Goal: Task Accomplishment & Management: Manage account settings

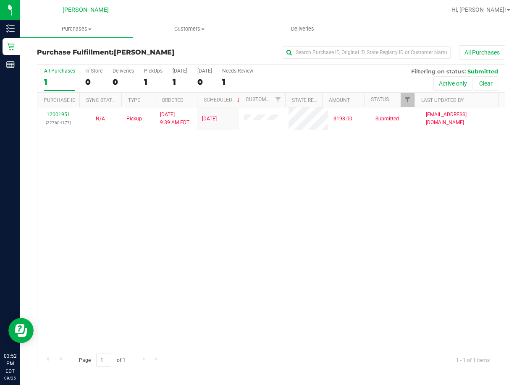
click at [386, 222] on div "12001951 (327604177) N/A Pickup [DATE] 9:39 AM EDT 9/25/2025 $198.00 Submitted …" at bounding box center [270, 228] width 467 height 243
drag, startPoint x: 448, startPoint y: 214, endPoint x: 442, endPoint y: 214, distance: 6.3
click at [447, 215] on div "12001951 (327604177) N/A Pickup [DATE] 9:39 AM EDT 9/25/2025 $198.00 Submitted …" at bounding box center [270, 228] width 467 height 243
click at [136, 227] on div "12001951 (327604177) N/A Pickup [DATE] 9:39 AM EDT 9/25/2025 $198.00 Submitted …" at bounding box center [270, 228] width 467 height 243
click at [211, 177] on div "12001951 (327604177) N/A Pickup [DATE] 9:39 AM EDT 9/25/2025 $198.00 Submitted …" at bounding box center [270, 228] width 467 height 243
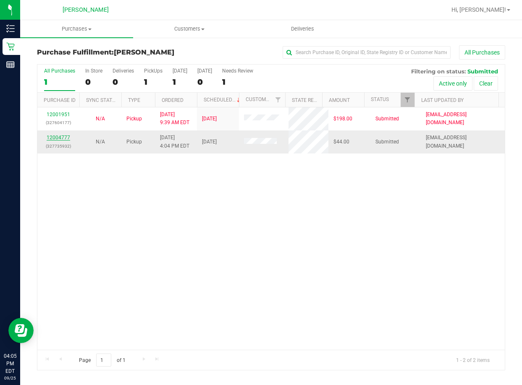
click at [54, 137] on link "12004777" at bounding box center [58, 138] width 23 height 6
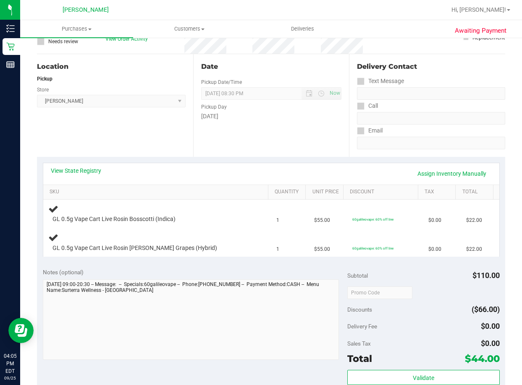
scroll to position [84, 0]
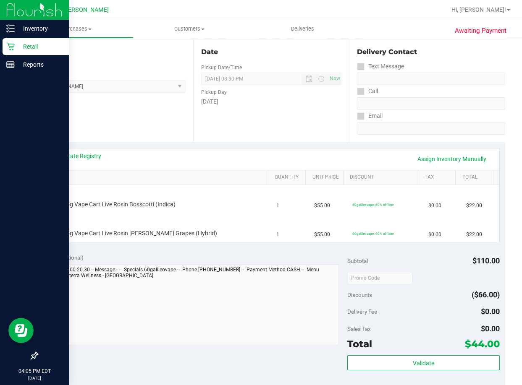
click at [14, 44] on icon at bounding box center [10, 46] width 8 height 8
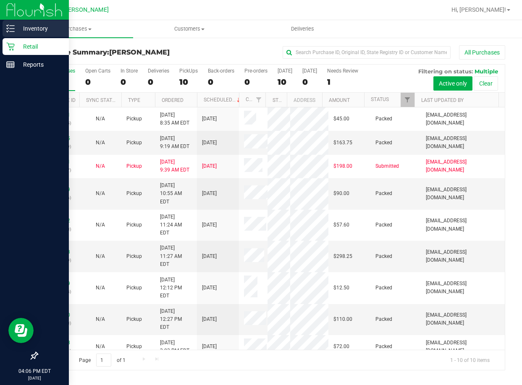
click at [32, 29] on p "Inventory" at bounding box center [40, 28] width 50 height 10
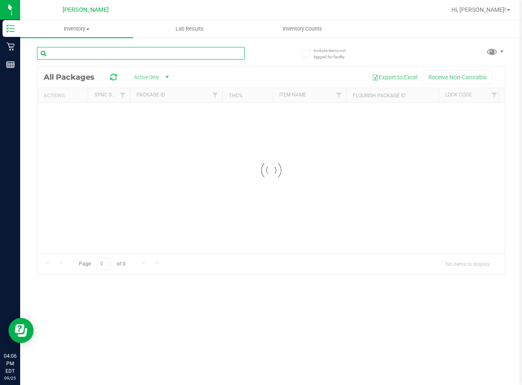
click at [61, 54] on input "text" at bounding box center [141, 53] width 208 height 13
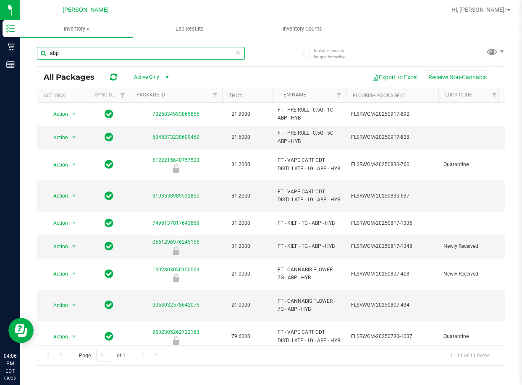
type input "abp"
click at [300, 92] on link "Item Name" at bounding box center [292, 95] width 27 height 6
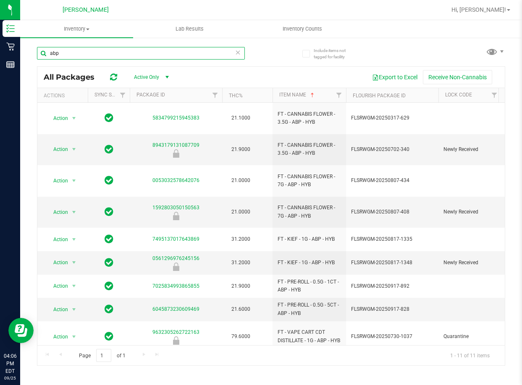
drag, startPoint x: 67, startPoint y: 51, endPoint x: 37, endPoint y: 53, distance: 30.7
click at [37, 53] on div "Include items not tagged for facility abp All Packages Active Only Active Only …" at bounding box center [270, 165] width 501 height 256
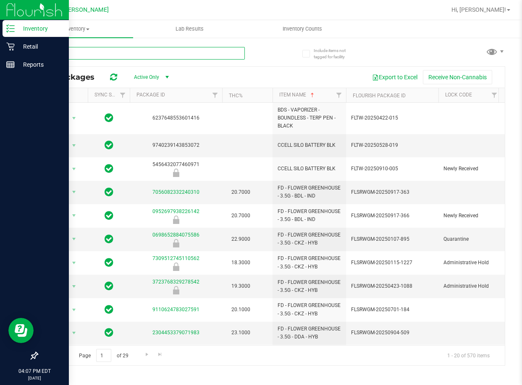
type input "pbs"
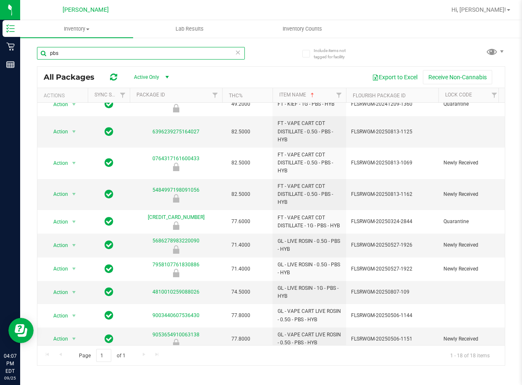
scroll to position [206, 0]
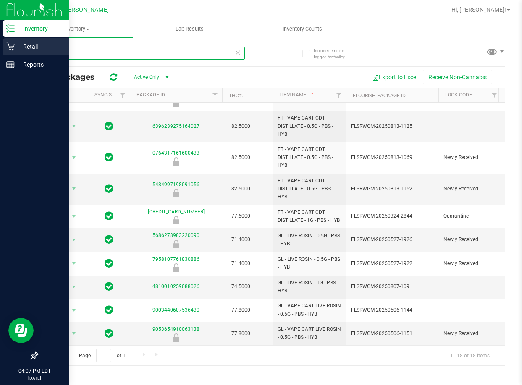
drag, startPoint x: 59, startPoint y: 54, endPoint x: 8, endPoint y: 54, distance: 51.2
click at [8, 54] on div "Inventory Retail Reports 04:07 PM EDT [DATE] 09/25 [PERSON_NAME] Hi, [PERSON_NA…" at bounding box center [261, 192] width 522 height 385
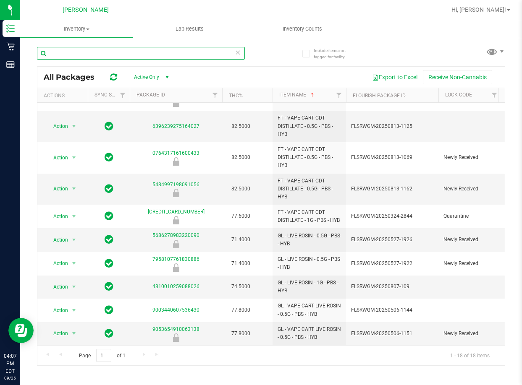
click at [79, 54] on input "text" at bounding box center [141, 53] width 208 height 13
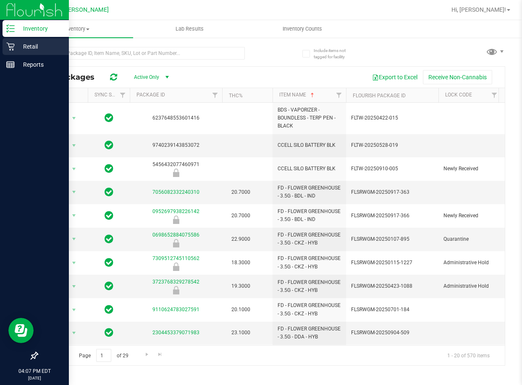
click at [32, 44] on p "Retail" at bounding box center [40, 47] width 50 height 10
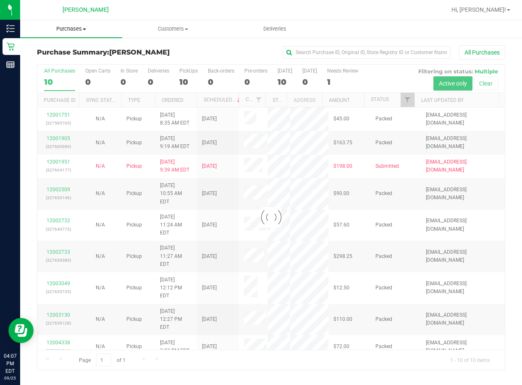
click at [75, 29] on span "Purchases" at bounding box center [71, 29] width 102 height 8
click at [59, 60] on span "Fulfillment" at bounding box center [46, 60] width 52 height 7
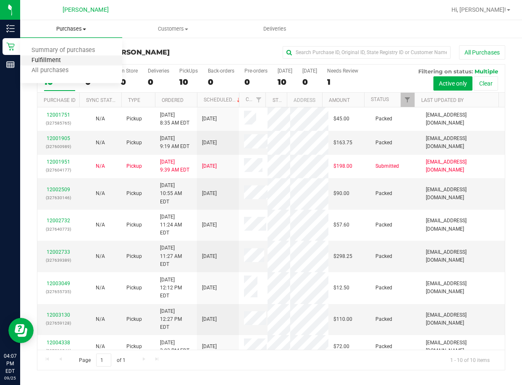
click at [52, 59] on span "Fulfillment" at bounding box center [46, 60] width 52 height 7
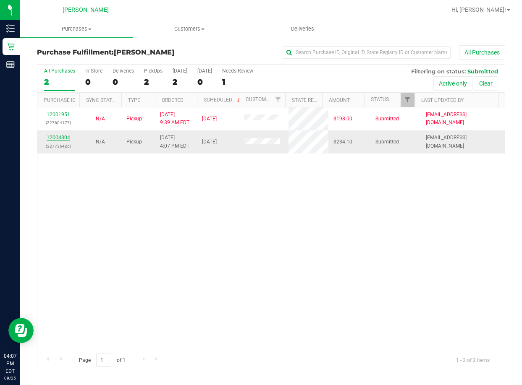
click at [59, 138] on link "12004804" at bounding box center [58, 138] width 23 height 6
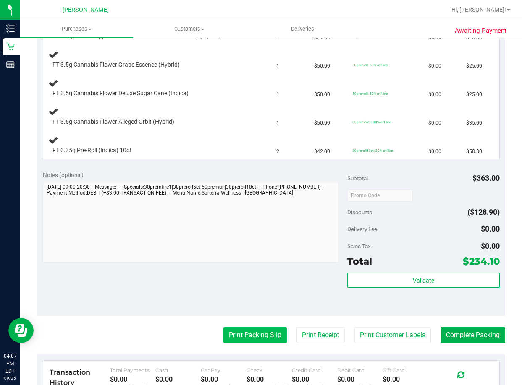
scroll to position [294, 0]
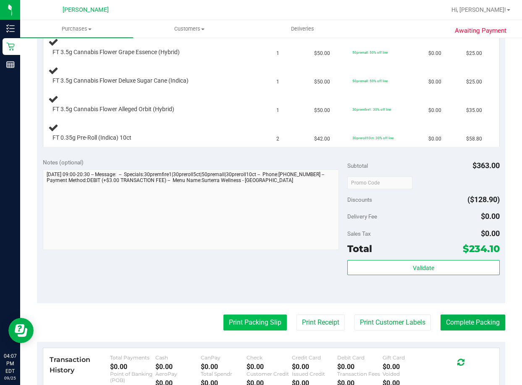
click at [249, 331] on button "Print Packing Slip" at bounding box center [254, 323] width 63 height 16
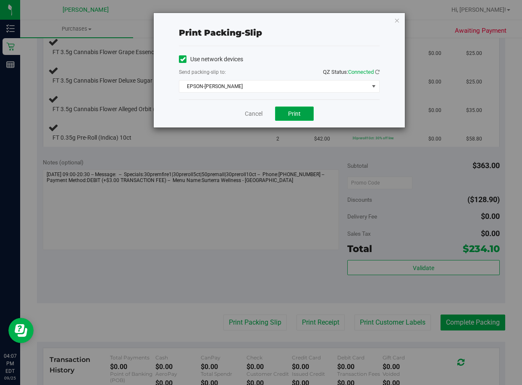
click at [296, 112] on span "Print" at bounding box center [294, 113] width 13 height 7
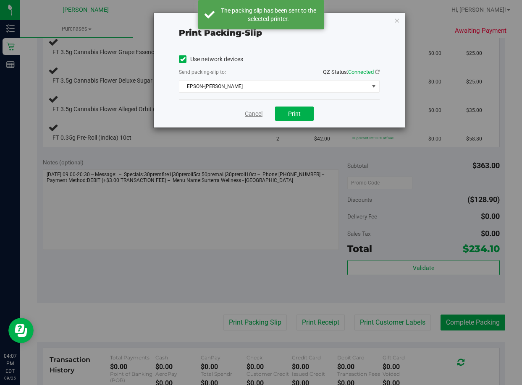
click at [253, 114] on link "Cancel" at bounding box center [254, 114] width 18 height 9
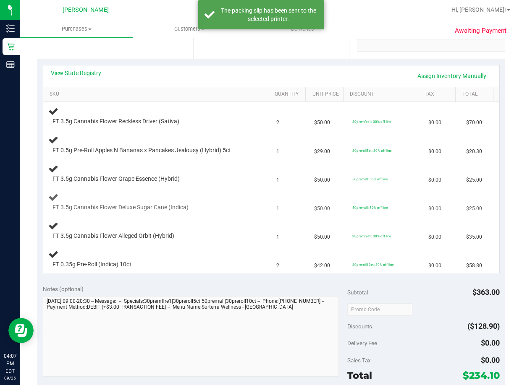
scroll to position [126, 0]
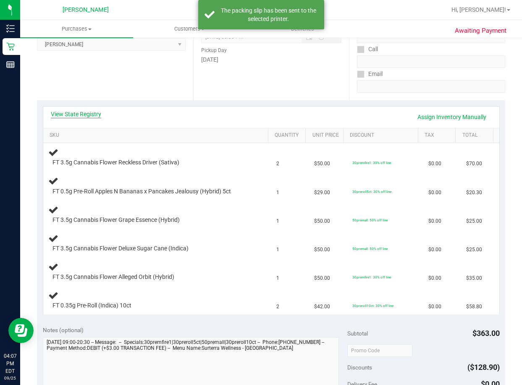
click at [79, 114] on link "View State Registry" at bounding box center [76, 114] width 50 height 8
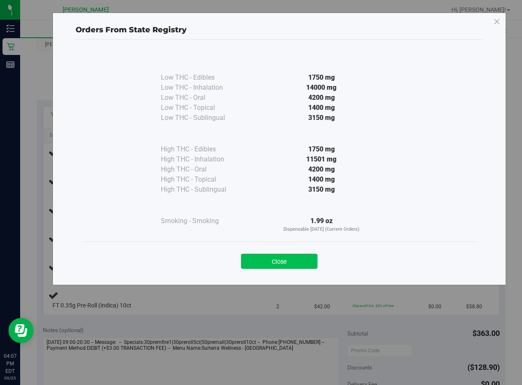
click at [292, 262] on button "Close" at bounding box center [279, 261] width 76 height 15
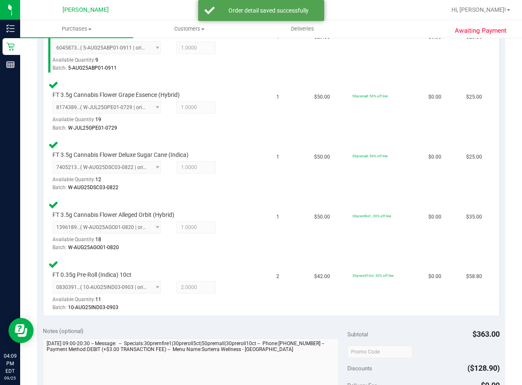
scroll to position [420, 0]
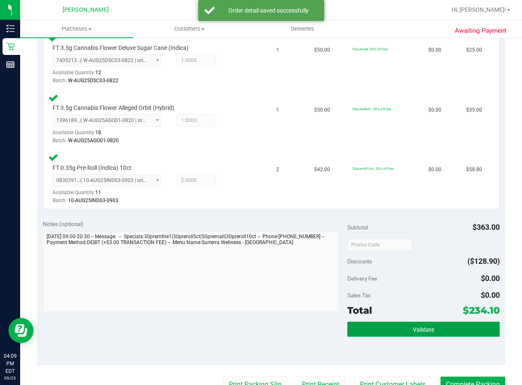
click at [392, 332] on button "Validate" at bounding box center [423, 329] width 152 height 15
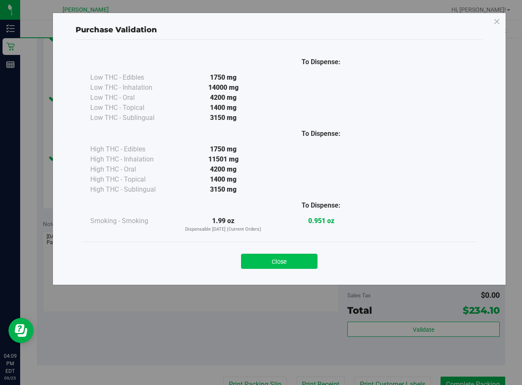
click at [283, 266] on button "Close" at bounding box center [279, 261] width 76 height 15
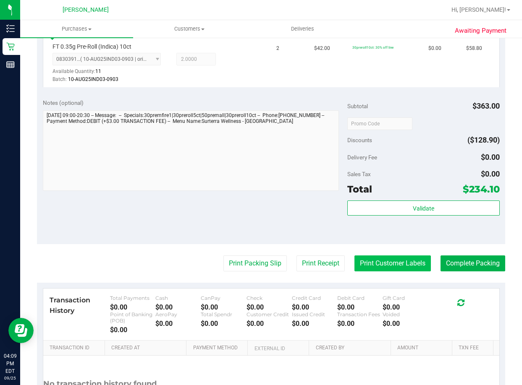
scroll to position [545, 0]
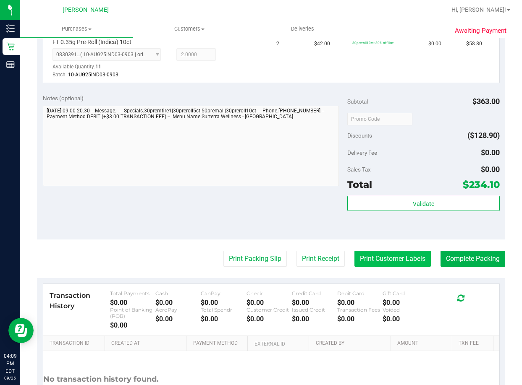
click at [386, 257] on button "Print Customer Labels" at bounding box center [392, 259] width 76 height 16
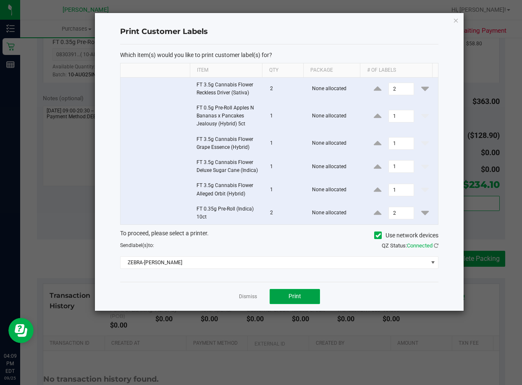
click at [297, 298] on span "Print" at bounding box center [294, 296] width 13 height 7
click at [245, 297] on link "Dismiss" at bounding box center [248, 296] width 18 height 7
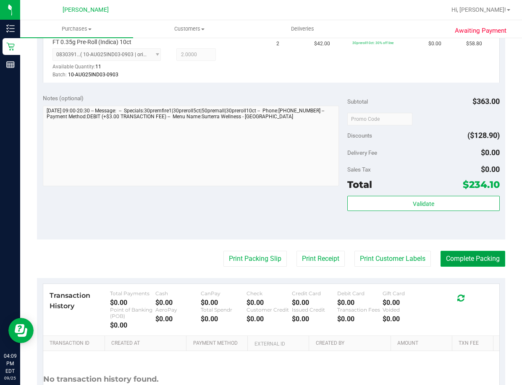
click at [464, 260] on button "Complete Packing" at bounding box center [472, 259] width 65 height 16
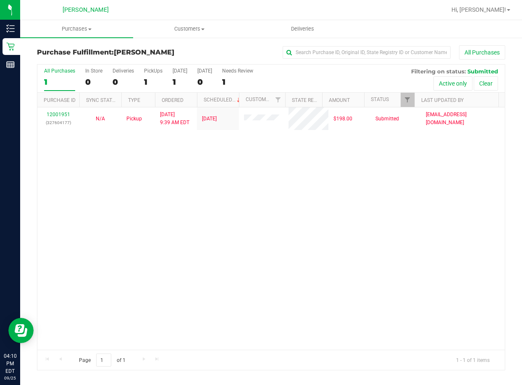
click at [117, 227] on div "12001951 (327604177) N/A Pickup [DATE] 9:39 AM EDT 9/25/2025 $198.00 Submitted …" at bounding box center [270, 228] width 467 height 243
click at [291, 247] on div "12001951 (327604177) N/A Pickup [DATE] 9:39 AM EDT 9/25/2025 $198.00 Submitted …" at bounding box center [270, 228] width 467 height 243
click at [345, 236] on div "12001951 (327604177) N/A Pickup [DATE] 9:39 AM EDT 9/25/2025 $198.00 Submitted …" at bounding box center [270, 228] width 467 height 243
click at [229, 224] on div "12001951 (327604177) N/A Pickup [DATE] 9:39 AM EDT 9/25/2025 $198.00 Submitted …" at bounding box center [270, 228] width 467 height 243
click at [257, 213] on div "12001951 (327604177) N/A Pickup [DATE] 9:39 AM EDT 9/25/2025 $198.00 Submitted …" at bounding box center [270, 228] width 467 height 243
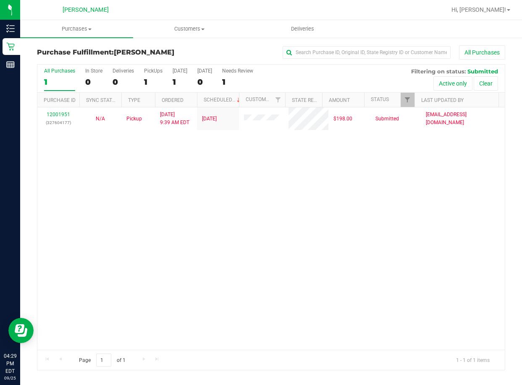
click at [248, 248] on div "12001951 (327604177) N/A Pickup [DATE] 9:39 AM EDT 9/25/2025 $198.00 Submitted …" at bounding box center [270, 228] width 467 height 243
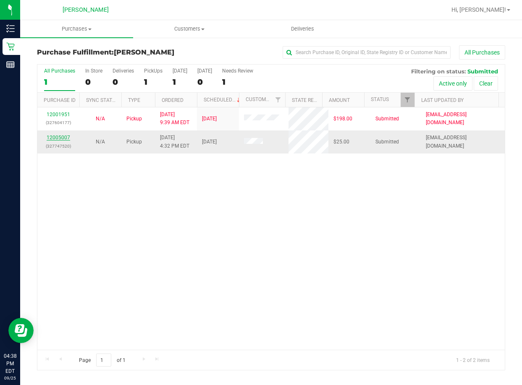
click at [57, 137] on link "12005007" at bounding box center [58, 138] width 23 height 6
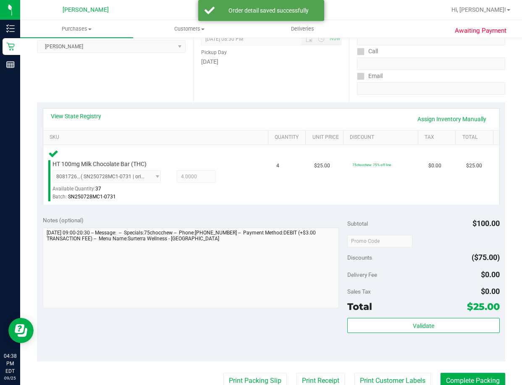
scroll to position [126, 0]
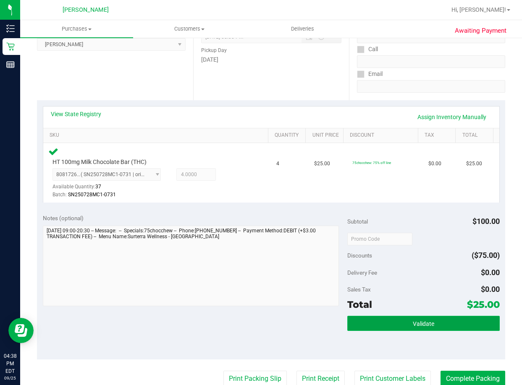
click at [391, 327] on button "Validate" at bounding box center [423, 323] width 152 height 15
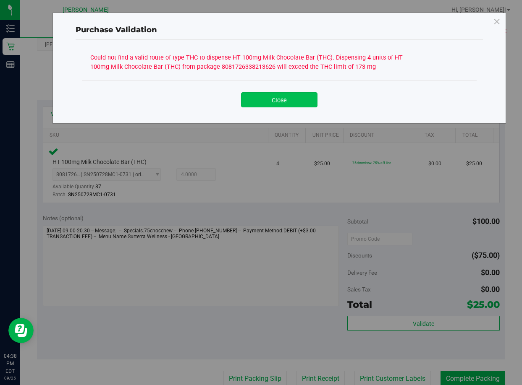
click at [281, 107] on button "Close" at bounding box center [279, 99] width 76 height 15
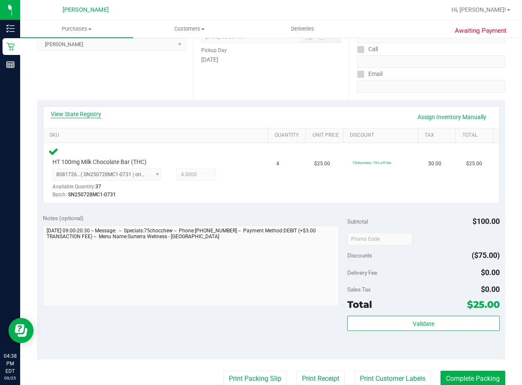
click at [77, 113] on link "View State Registry" at bounding box center [76, 114] width 50 height 8
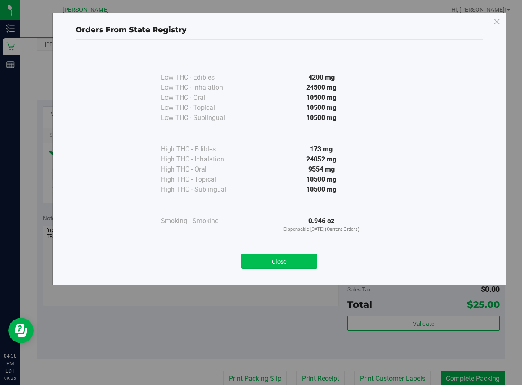
click at [280, 259] on button "Close" at bounding box center [279, 261] width 76 height 15
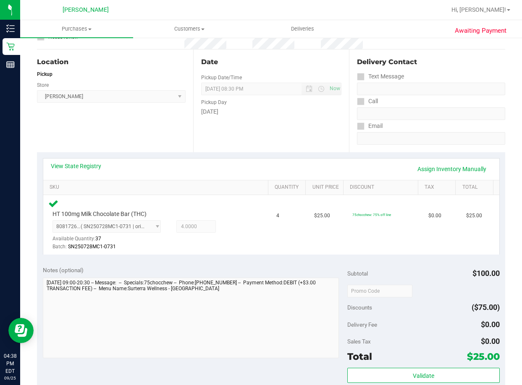
scroll to position [0, 0]
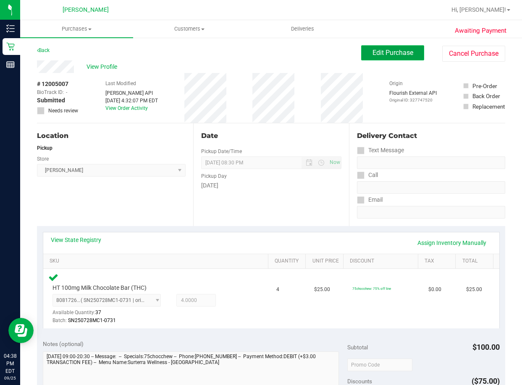
click at [391, 54] on span "Edit Purchase" at bounding box center [392, 53] width 41 height 8
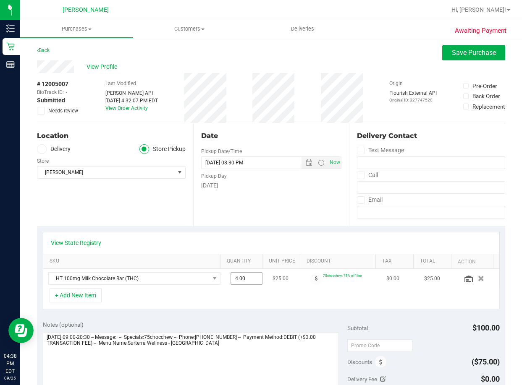
click at [234, 278] on span "4.00 4" at bounding box center [246, 278] width 32 height 13
type input "3"
type input "4.00"
click at [227, 302] on div "+ Add New Item" at bounding box center [271, 298] width 456 height 21
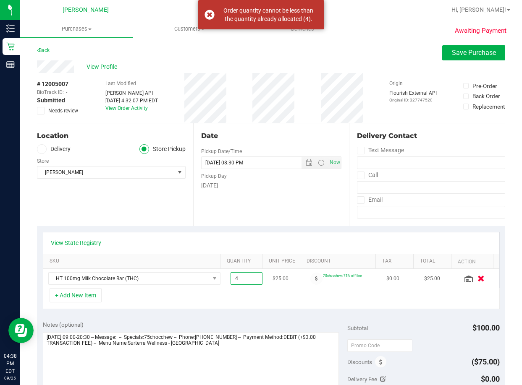
click at [477, 279] on icon "button" at bounding box center [480, 279] width 7 height 6
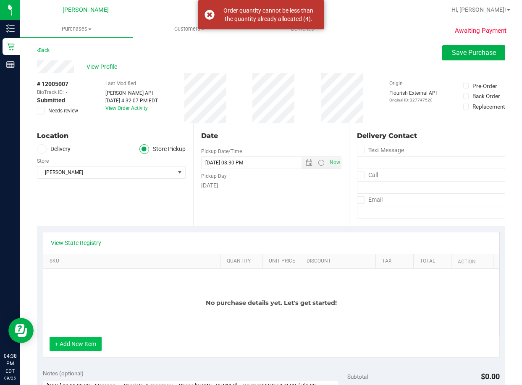
click at [65, 339] on button "+ Add New Item" at bounding box center [76, 344] width 52 height 14
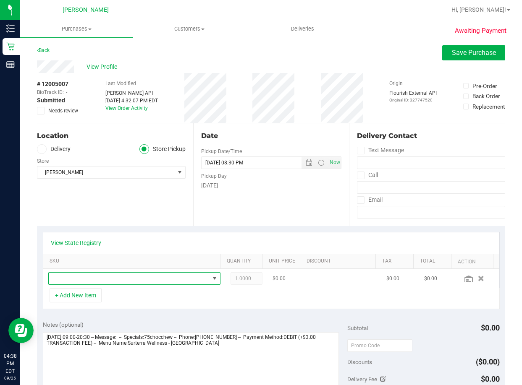
click at [101, 276] on span "NO DATA FOUND" at bounding box center [129, 279] width 161 height 12
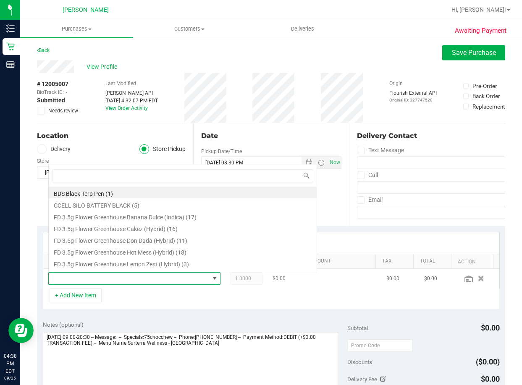
scroll to position [13, 154]
type input "milk"
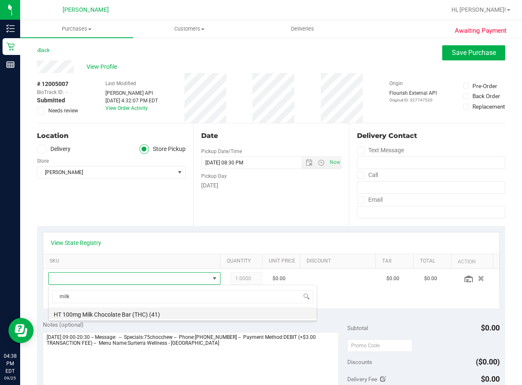
click at [134, 315] on li "HT 100mg Milk Chocolate Bar (THC) (41)" at bounding box center [183, 314] width 268 height 12
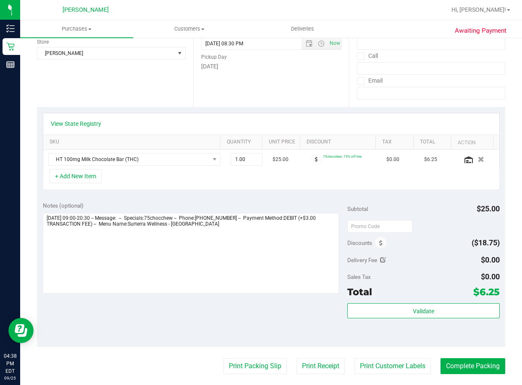
scroll to position [0, 0]
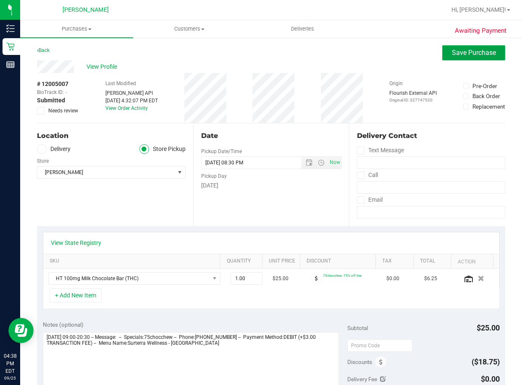
click at [459, 52] on span "Save Purchase" at bounding box center [473, 53] width 44 height 8
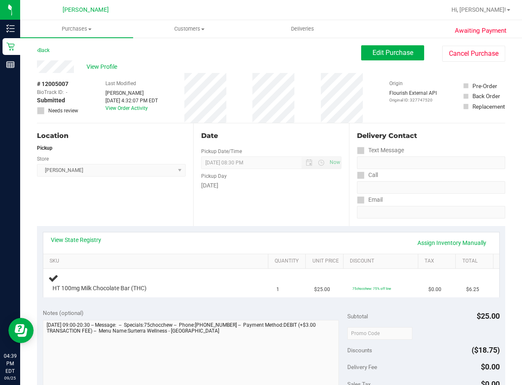
click at [452, 203] on div "Email" at bounding box center [431, 200] width 148 height 12
click at [103, 66] on span "View Profile" at bounding box center [103, 67] width 34 height 9
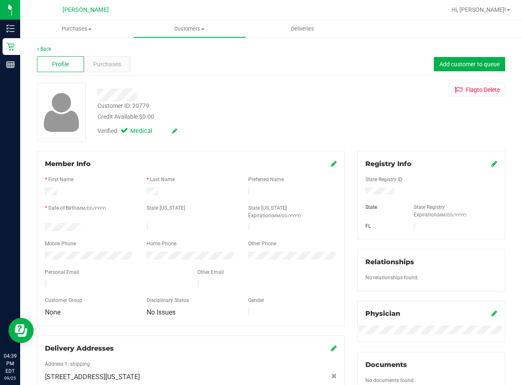
click at [142, 104] on div "Customer ID: 20779" at bounding box center [123, 106] width 52 height 9
copy div "20779"
click at [99, 65] on span "Purchases" at bounding box center [107, 64] width 28 height 9
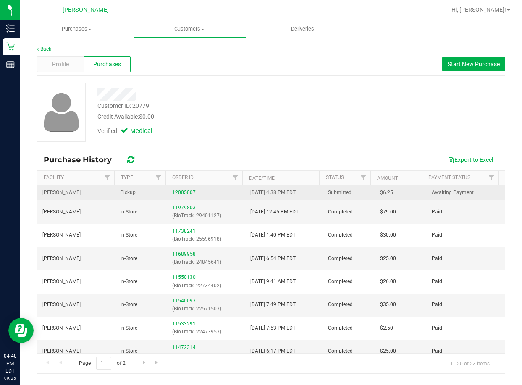
click at [188, 193] on link "12005007" at bounding box center [183, 193] width 23 height 6
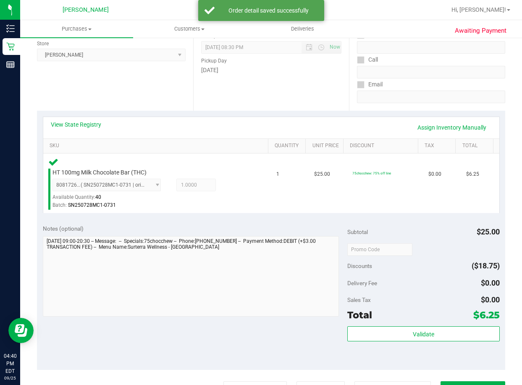
scroll to position [168, 0]
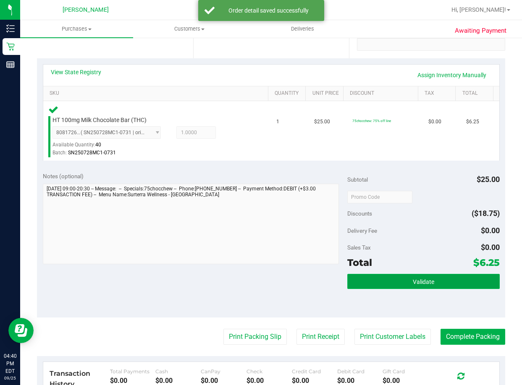
click at [391, 284] on button "Validate" at bounding box center [423, 281] width 152 height 15
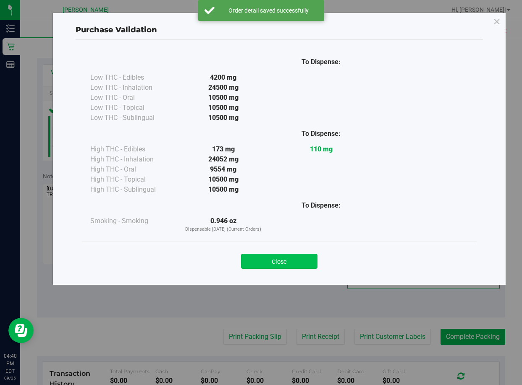
click at [299, 261] on button "Close" at bounding box center [279, 261] width 76 height 15
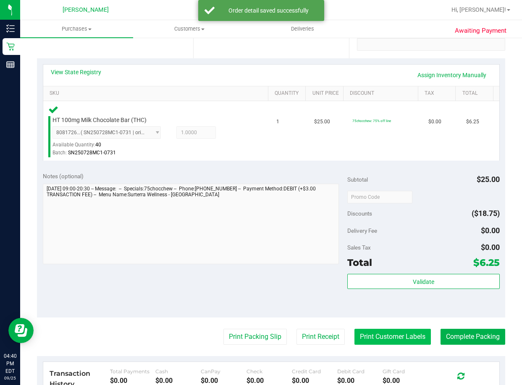
click at [381, 336] on button "Print Customer Labels" at bounding box center [392, 337] width 76 height 16
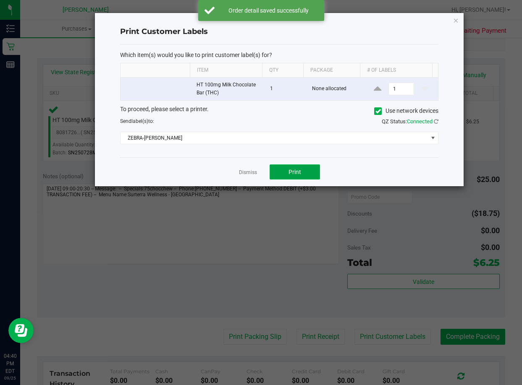
click at [292, 169] on span "Print" at bounding box center [294, 172] width 13 height 7
click at [248, 171] on link "Dismiss" at bounding box center [248, 172] width 18 height 7
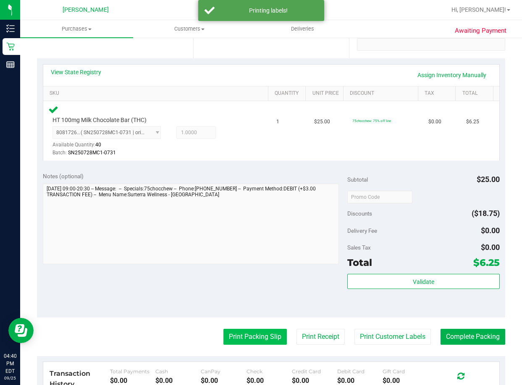
drag, startPoint x: 255, startPoint y: 337, endPoint x: 255, endPoint y: 332, distance: 4.6
click at [255, 332] on button "Print Packing Slip" at bounding box center [254, 337] width 63 height 16
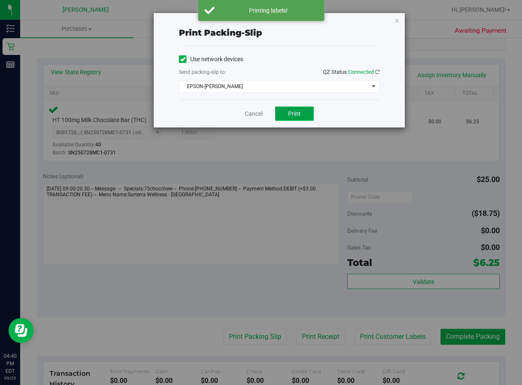
click at [302, 110] on button "Print" at bounding box center [294, 114] width 39 height 14
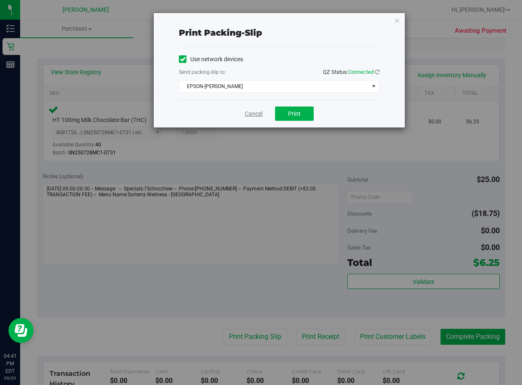
click at [253, 112] on link "Cancel" at bounding box center [254, 114] width 18 height 9
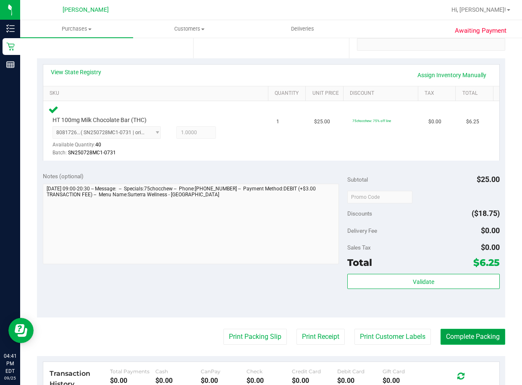
click at [459, 336] on button "Complete Packing" at bounding box center [472, 337] width 65 height 16
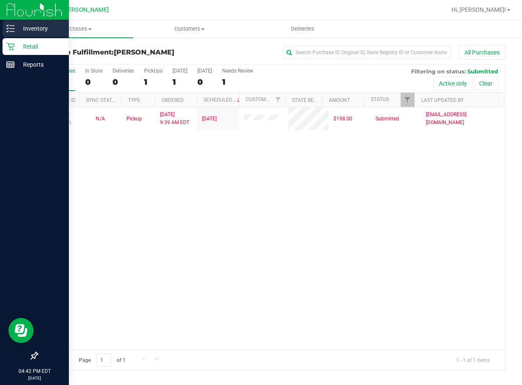
click at [30, 26] on p "Inventory" at bounding box center [40, 28] width 50 height 10
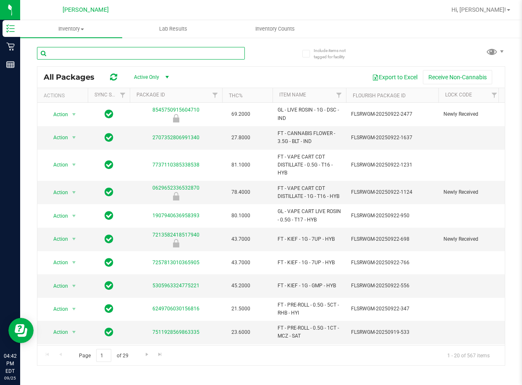
click at [96, 52] on input "text" at bounding box center [141, 53] width 208 height 13
type input "wbv"
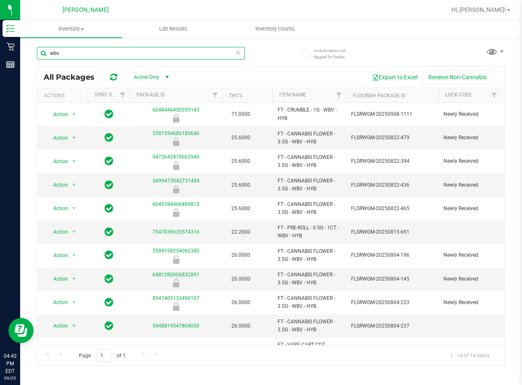
drag, startPoint x: 62, startPoint y: 51, endPoint x: 44, endPoint y: 53, distance: 17.4
click at [44, 53] on input "wbv" at bounding box center [141, 53] width 208 height 13
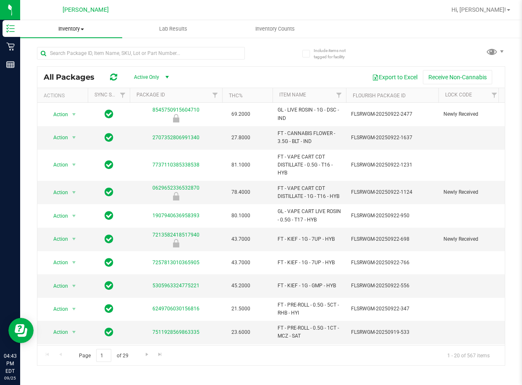
click at [61, 30] on span "Inventory" at bounding box center [71, 29] width 102 height 8
click at [53, 57] on span "All inventory" at bounding box center [48, 60] width 57 height 7
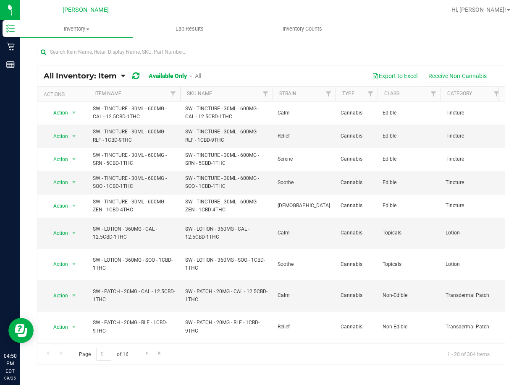
click at [325, 46] on div at bounding box center [271, 55] width 468 height 19
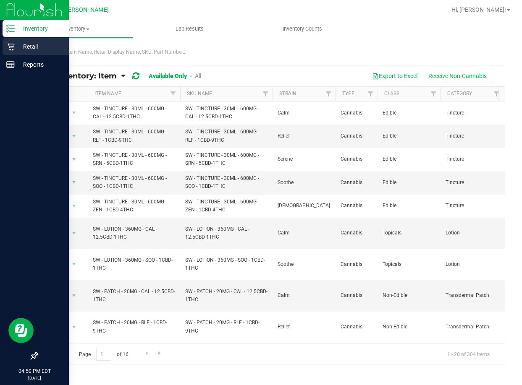
click at [30, 46] on p "Retail" at bounding box center [40, 47] width 50 height 10
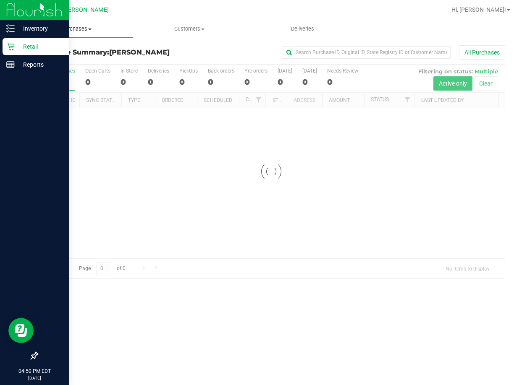
click at [80, 33] on uib-tab-heading "Purchases Summary of purchases Fulfillment All purchases" at bounding box center [76, 29] width 113 height 18
click at [68, 60] on span "Fulfillment" at bounding box center [46, 60] width 52 height 7
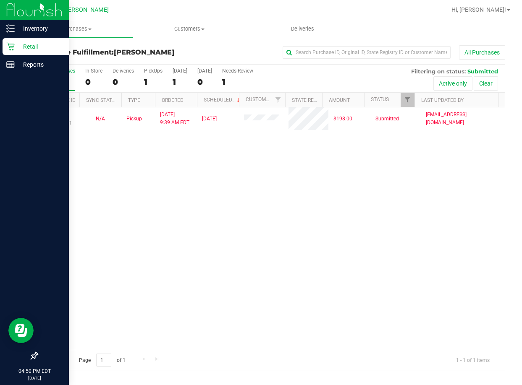
click at [209, 209] on div "12001951 (327604177) N/A Pickup [DATE] 9:39 AM EDT 9/25/2025 $198.00 Submitted …" at bounding box center [270, 228] width 467 height 243
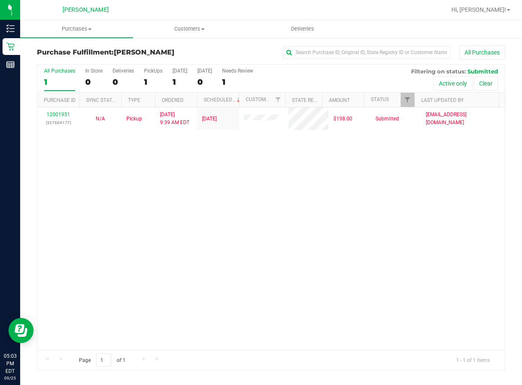
click at [208, 167] on div "12001951 (327604177) N/A Pickup [DATE] 9:39 AM EDT 9/25/2025 $198.00 Submitted …" at bounding box center [270, 228] width 467 height 243
click at [381, 283] on div "12001951 (327604177) N/A Pickup [DATE] 9:39 AM EDT 9/25/2025 $198.00 Submitted …" at bounding box center [270, 228] width 467 height 243
click at [298, 274] on div "12001951 (327604177) N/A Pickup [DATE] 9:39 AM EDT 9/25/2025 $198.00 Submitted …" at bounding box center [270, 228] width 467 height 243
click at [396, 310] on div "12001951 (327604177) N/A Pickup [DATE] 9:39 AM EDT 9/25/2025 $198.00 Submitted …" at bounding box center [270, 228] width 467 height 243
click at [196, 224] on div "12001951 (327604177) N/A Pickup [DATE] 9:39 AM EDT 9/25/2025 $198.00 Submitted …" at bounding box center [270, 228] width 467 height 243
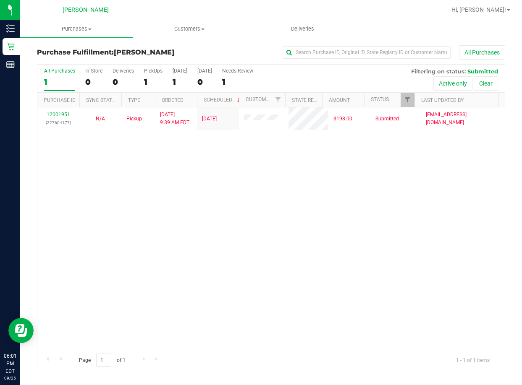
click at [282, 231] on div "12001951 (327604177) N/A Pickup [DATE] 9:39 AM EDT 9/25/2025 $198.00 Submitted …" at bounding box center [270, 228] width 467 height 243
click at [235, 245] on div "12001951 (327604177) N/A Pickup [DATE] 9:39 AM EDT 9/25/2025 $198.00 Submitted …" at bounding box center [270, 228] width 467 height 243
click at [243, 216] on div "12001951 (327604177) N/A Pickup [DATE] 9:39 AM EDT 9/25/2025 $198.00 Submitted …" at bounding box center [270, 228] width 467 height 243
click at [422, 248] on div "12001951 (327604177) N/A Pickup [DATE] 9:39 AM EDT 9/25/2025 $198.00 Submitted …" at bounding box center [270, 228] width 467 height 243
click at [214, 184] on div "12001951 (327604177) N/A Pickup [DATE] 9:39 AM EDT 9/25/2025 $198.00 Submitted …" at bounding box center [270, 228] width 467 height 243
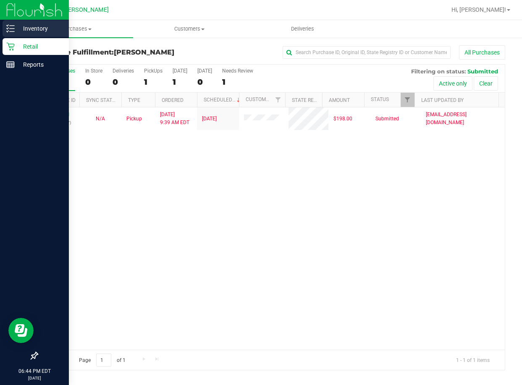
click at [30, 29] on p "Inventory" at bounding box center [40, 28] width 50 height 10
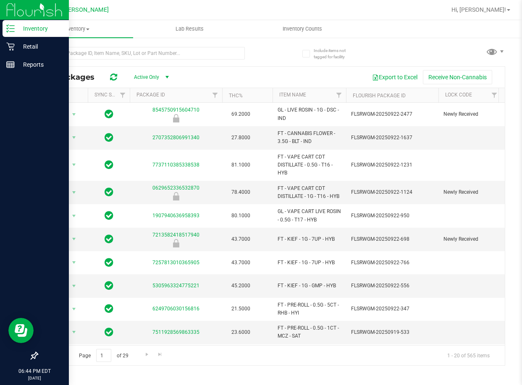
click at [279, 366] on div "All Packages Active Only Active Only Lab Samples Locked All External Internal E…" at bounding box center [271, 216] width 468 height 300
click at [76, 28] on span "Inventory" at bounding box center [76, 29] width 113 height 8
click at [67, 57] on span "All inventory" at bounding box center [48, 60] width 57 height 7
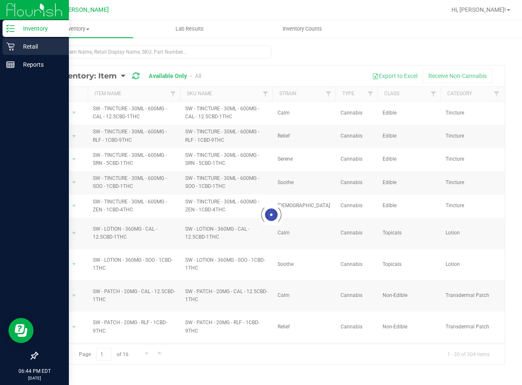
click at [33, 50] on p "Retail" at bounding box center [40, 47] width 50 height 10
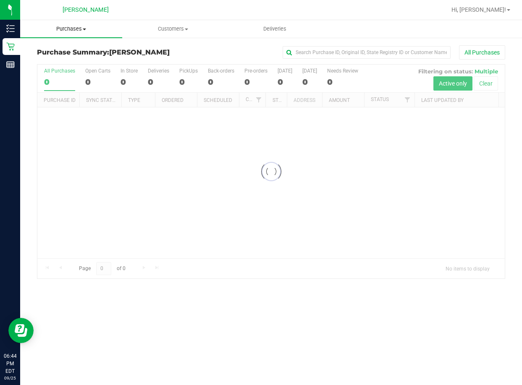
click at [80, 31] on span "Purchases" at bounding box center [71, 29] width 102 height 8
click at [63, 60] on span "Fulfillment" at bounding box center [46, 60] width 52 height 7
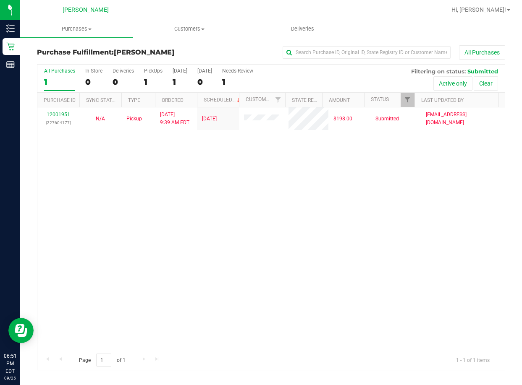
click at [172, 216] on div "12001951 (327604177) N/A Pickup [DATE] 9:39 AM EDT 9/25/2025 $198.00 Submitted …" at bounding box center [270, 228] width 467 height 243
click at [303, 274] on div "12001951 (327604177) N/A Pickup [DATE] 9:39 AM EDT 9/25/2025 $198.00 Submitted …" at bounding box center [270, 228] width 467 height 243
click at [207, 217] on div "12001951 (327604177) N/A Pickup [DATE] 9:39 AM EDT 9/25/2025 $198.00 Submitted …" at bounding box center [270, 228] width 467 height 243
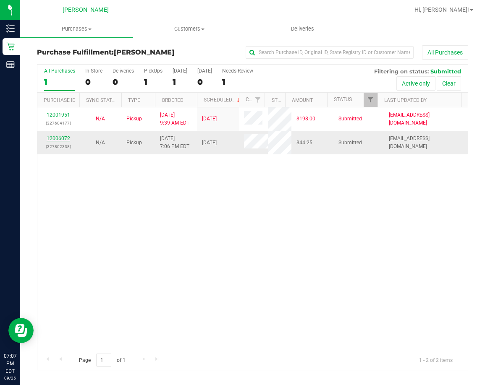
click at [61, 138] on link "12006072" at bounding box center [58, 139] width 23 height 6
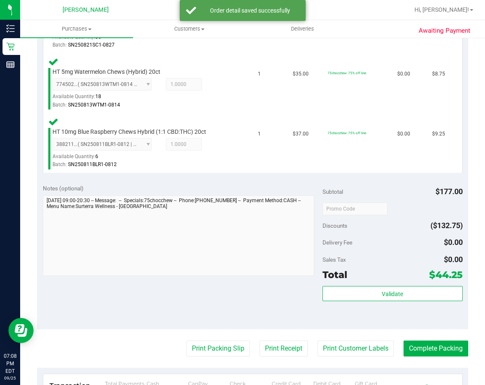
scroll to position [420, 0]
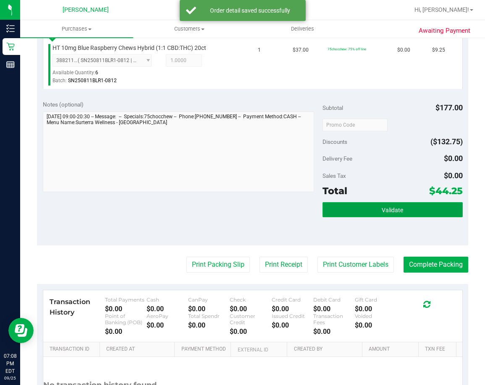
click at [399, 210] on button "Validate" at bounding box center [392, 209] width 140 height 15
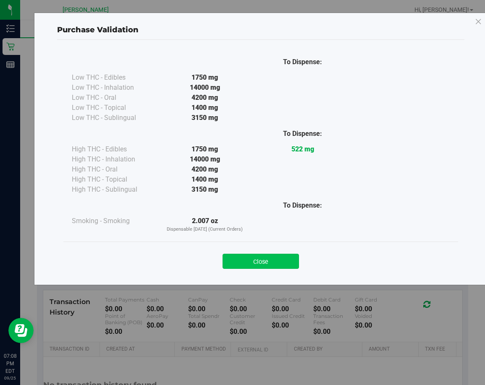
click at [273, 258] on button "Close" at bounding box center [260, 261] width 76 height 15
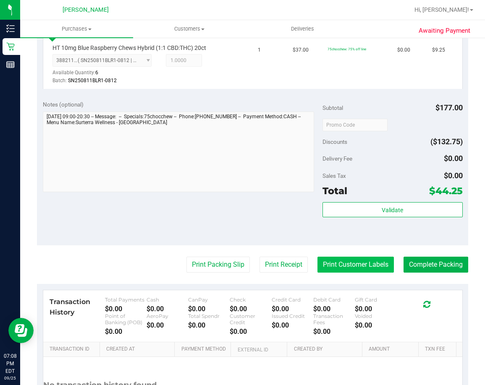
click at [355, 261] on button "Print Customer Labels" at bounding box center [355, 265] width 76 height 16
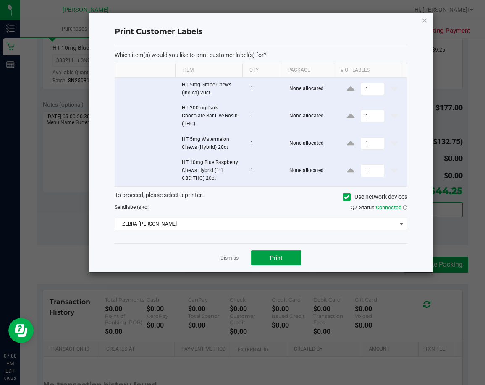
click at [263, 262] on button "Print" at bounding box center [276, 257] width 50 height 15
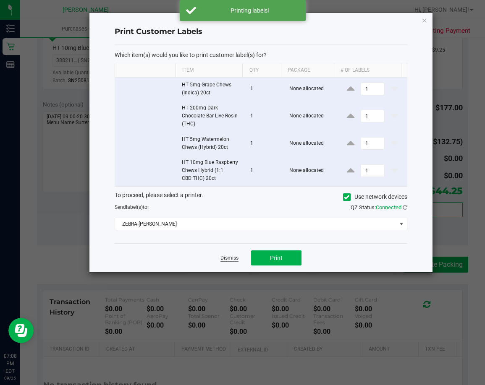
click at [227, 258] on link "Dismiss" at bounding box center [229, 258] width 18 height 7
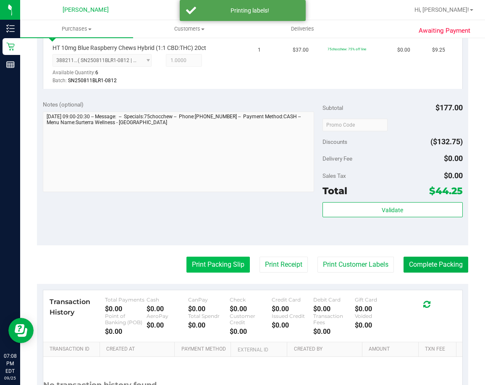
click at [227, 261] on button "Print Packing Slip" at bounding box center [217, 265] width 63 height 16
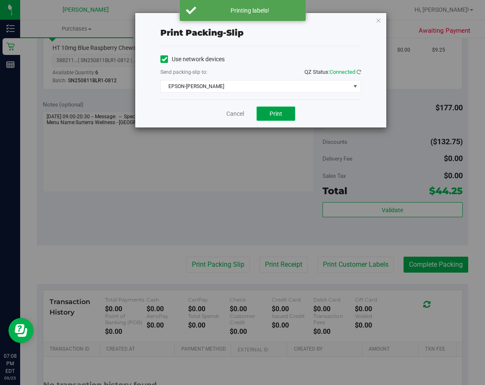
click at [274, 115] on span "Print" at bounding box center [275, 113] width 13 height 7
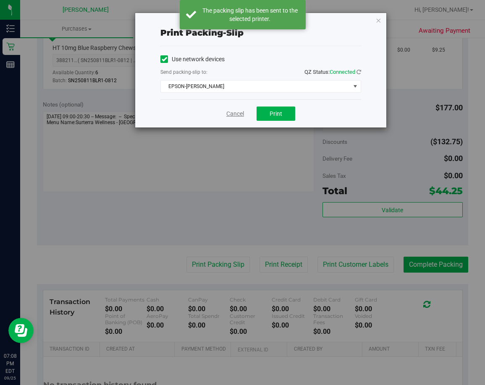
click at [233, 114] on link "Cancel" at bounding box center [235, 114] width 18 height 9
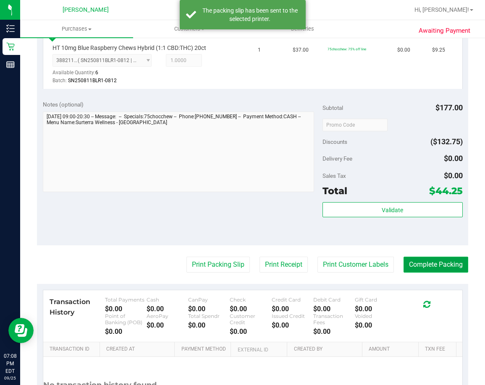
click at [433, 264] on button "Complete Packing" at bounding box center [435, 265] width 65 height 16
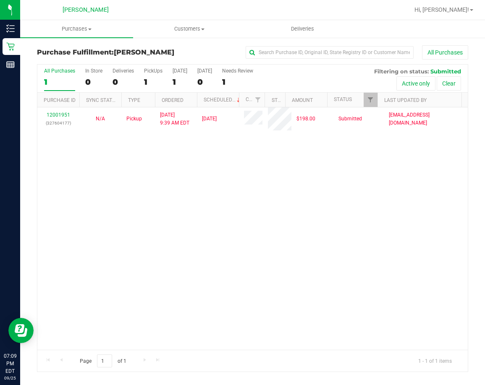
click at [252, 270] on div "12001951 (327604177) N/A Pickup [DATE] 9:39 AM EDT 9/25/2025 $198.00 Submitted …" at bounding box center [252, 228] width 430 height 243
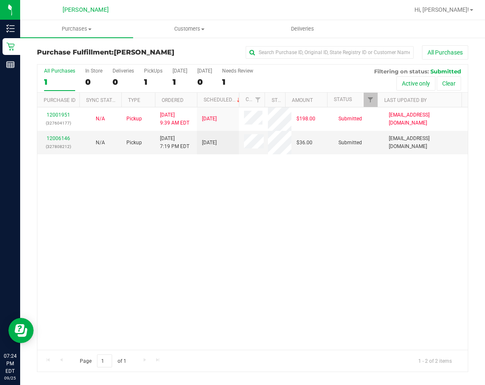
click at [303, 243] on div "12001951 (327604177) N/A Pickup 9/25/2025 9:39 AM EDT 9/25/2025 $198.00 Submitt…" at bounding box center [252, 228] width 430 height 243
click at [63, 139] on link "12006146" at bounding box center [58, 139] width 23 height 6
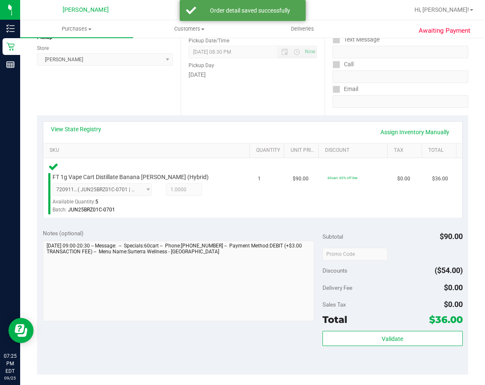
scroll to position [126, 0]
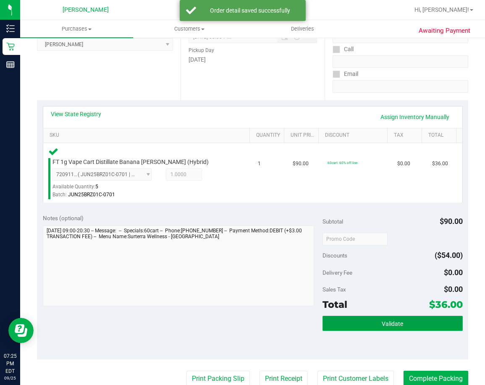
click at [369, 323] on button "Validate" at bounding box center [392, 323] width 140 height 15
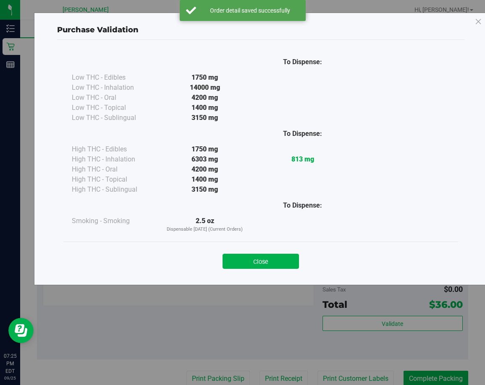
click at [269, 258] on button "Close" at bounding box center [260, 261] width 76 height 15
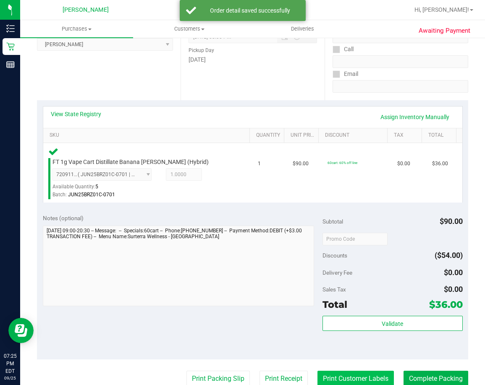
click at [370, 379] on button "Print Customer Labels" at bounding box center [355, 379] width 76 height 16
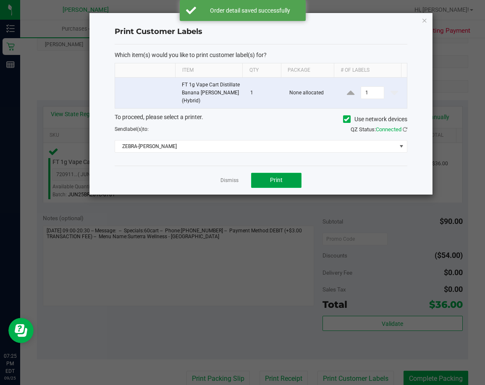
click at [282, 173] on button "Print" at bounding box center [276, 180] width 50 height 15
click at [227, 177] on link "Dismiss" at bounding box center [229, 180] width 18 height 7
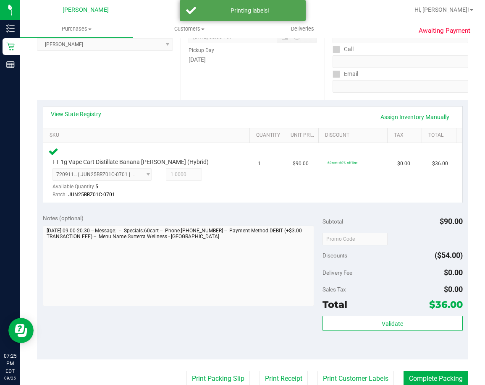
scroll to position [128, 0]
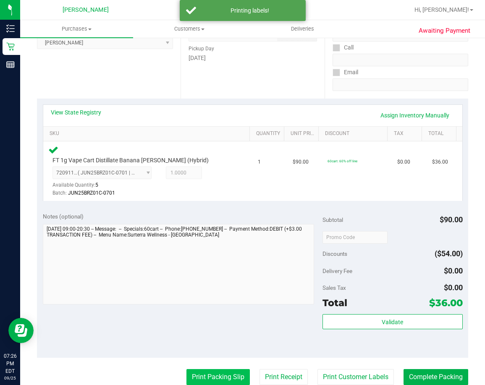
click at [216, 378] on button "Print Packing Slip" at bounding box center [217, 377] width 63 height 16
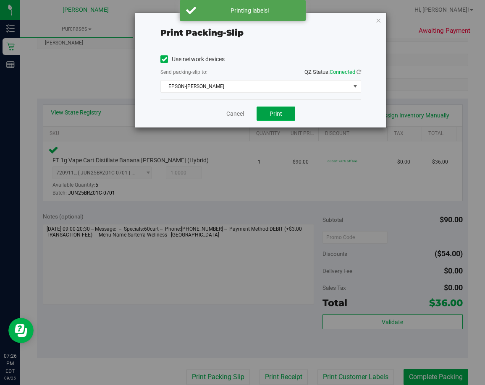
click at [283, 113] on button "Print" at bounding box center [275, 114] width 39 height 14
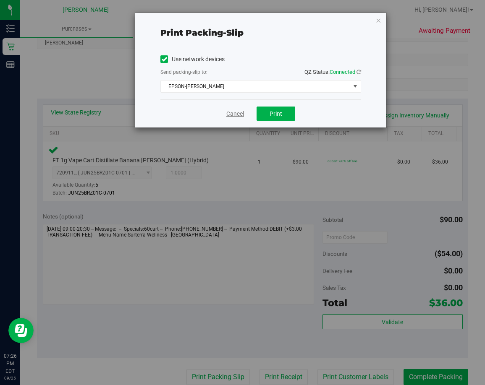
click at [235, 115] on link "Cancel" at bounding box center [235, 114] width 18 height 9
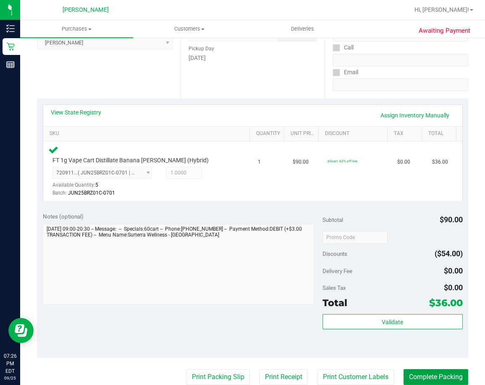
click at [414, 375] on button "Complete Packing" at bounding box center [435, 377] width 65 height 16
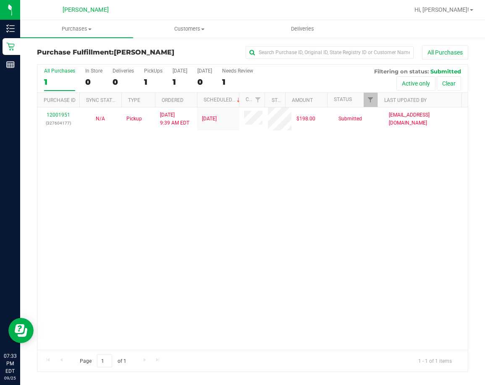
click at [212, 254] on div "12001951 (327604177) N/A Pickup [DATE] 9:39 AM EDT 9/25/2025 $198.00 Submitted …" at bounding box center [252, 228] width 430 height 243
click at [240, 249] on div "12001951 (327604177) N/A Pickup [DATE] 9:39 AM EDT 9/25/2025 $198.00 Submitted …" at bounding box center [252, 228] width 430 height 243
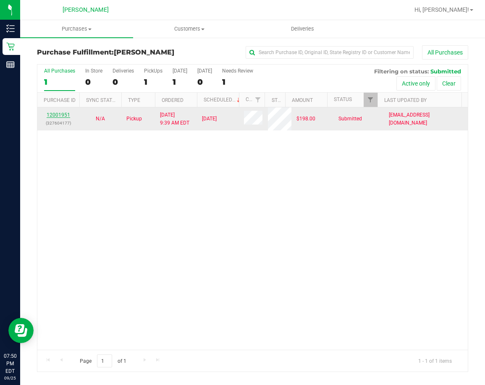
click at [63, 113] on link "12001951" at bounding box center [58, 115] width 23 height 6
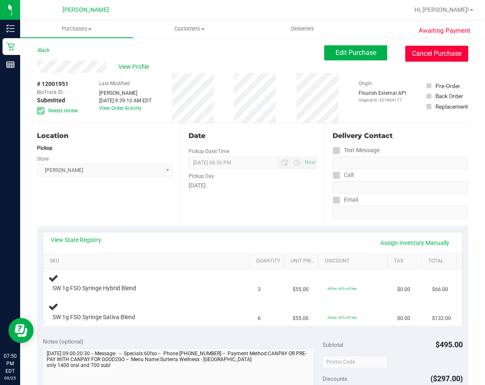
click at [432, 52] on button "Cancel Purchase" at bounding box center [436, 54] width 63 height 16
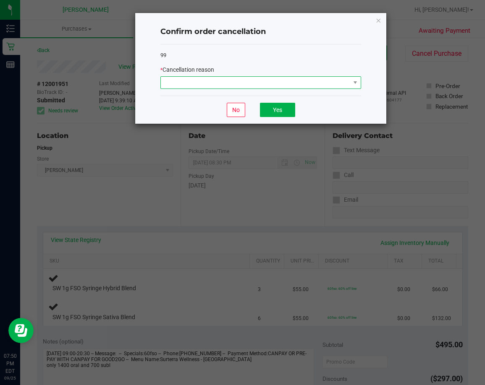
click at [241, 86] on span at bounding box center [255, 83] width 189 height 12
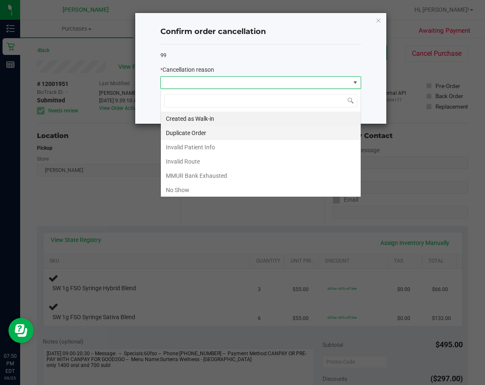
scroll to position [13, 201]
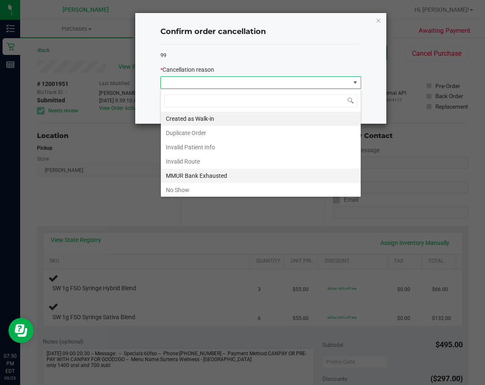
click at [232, 173] on li "MMUR Bank Exhausted" at bounding box center [261, 176] width 200 height 14
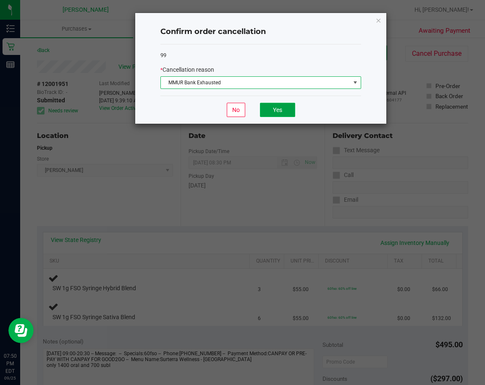
click at [273, 109] on button "Yes" at bounding box center [277, 110] width 35 height 14
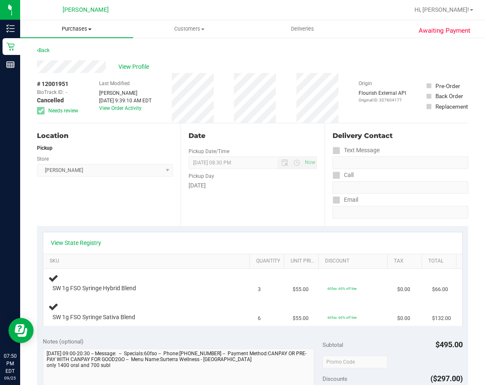
click at [85, 29] on span "Purchases" at bounding box center [76, 29] width 113 height 8
click at [66, 50] on span "Summary of purchases" at bounding box center [63, 50] width 86 height 7
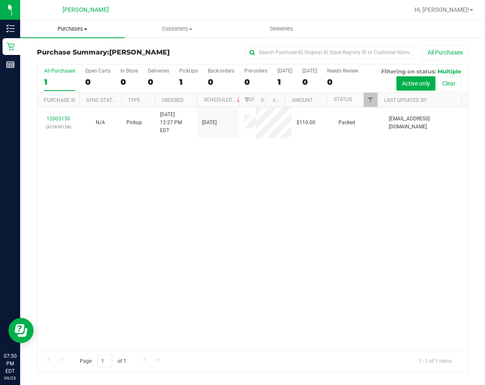
click at [70, 27] on span "Purchases" at bounding box center [72, 29] width 104 height 8
click at [55, 59] on span "Fulfillment" at bounding box center [46, 60] width 52 height 7
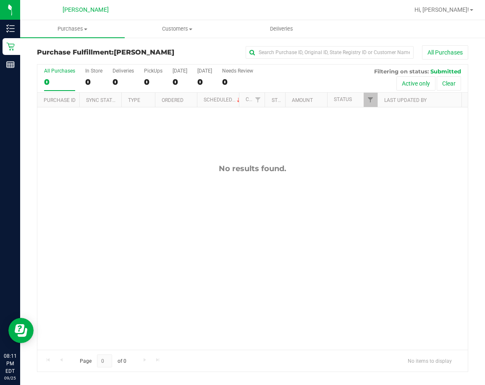
click at [229, 248] on div "No results found." at bounding box center [252, 256] width 430 height 299
click at [465, 11] on span "Hi, [PERSON_NAME]!" at bounding box center [441, 9] width 55 height 7
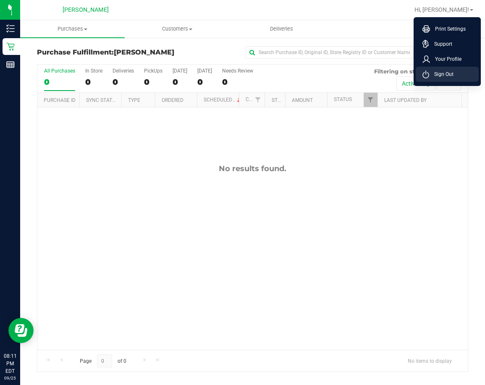
click at [437, 76] on span "Sign Out" at bounding box center [441, 74] width 24 height 8
